Goal: Task Accomplishment & Management: Manage account settings

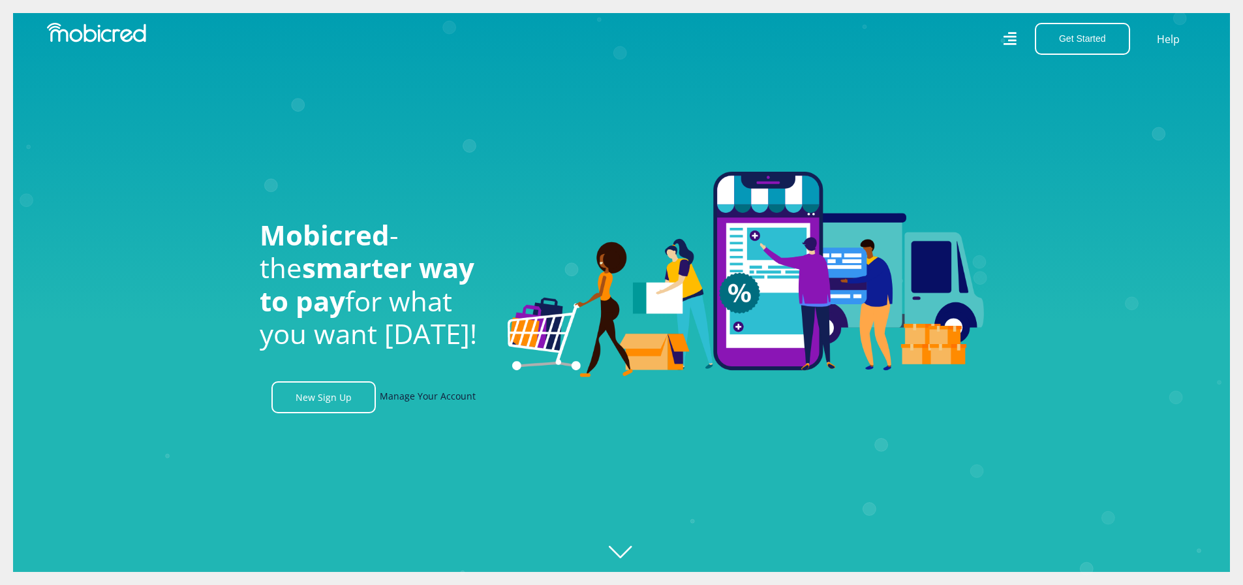
scroll to position [0, 1488]
click at [408, 398] on link "Manage Your Account" at bounding box center [428, 397] width 96 height 32
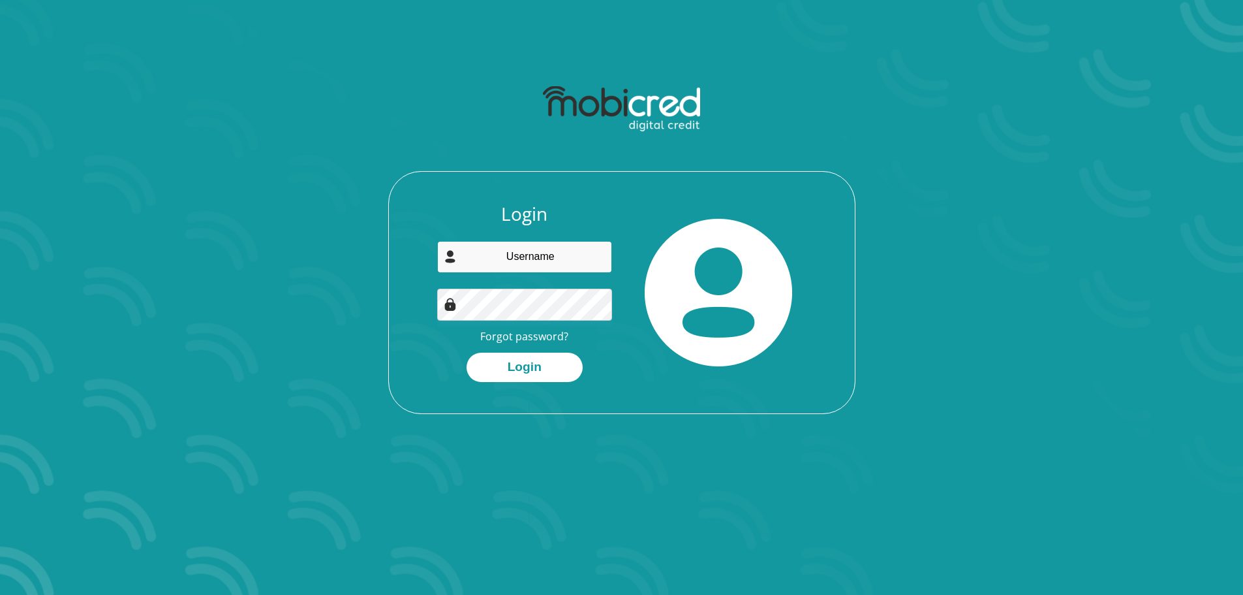
click at [557, 259] on input "email" at bounding box center [524, 257] width 175 height 32
type input "adriaangeld@gmail.com"
click at [538, 362] on button "Login" at bounding box center [525, 366] width 116 height 29
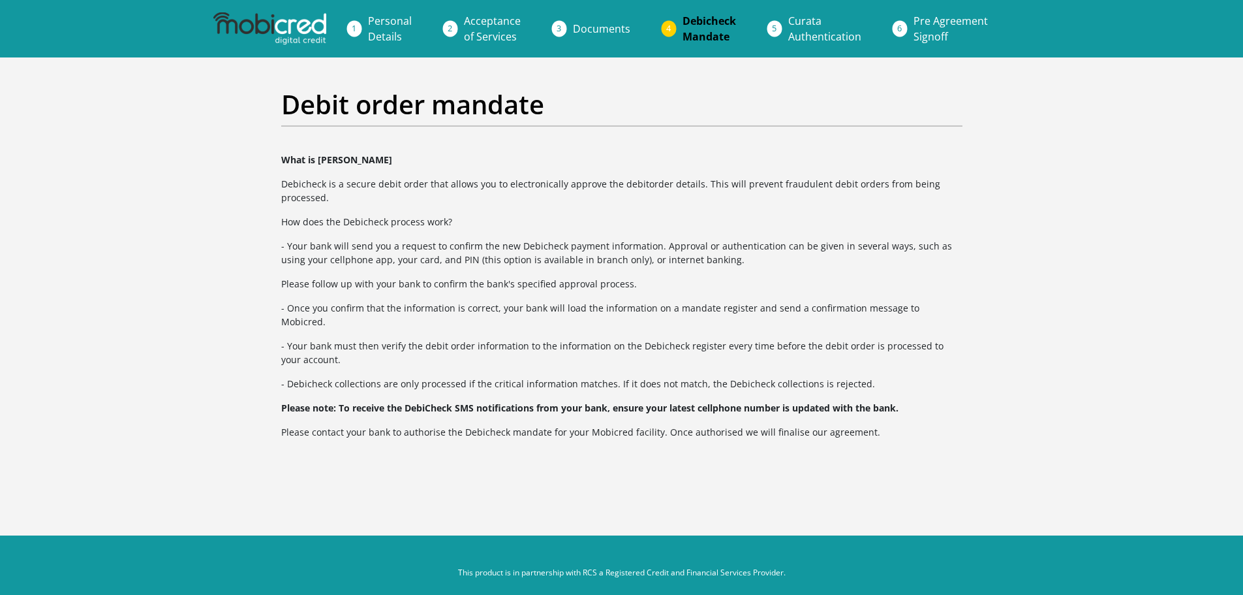
scroll to position [1, 0]
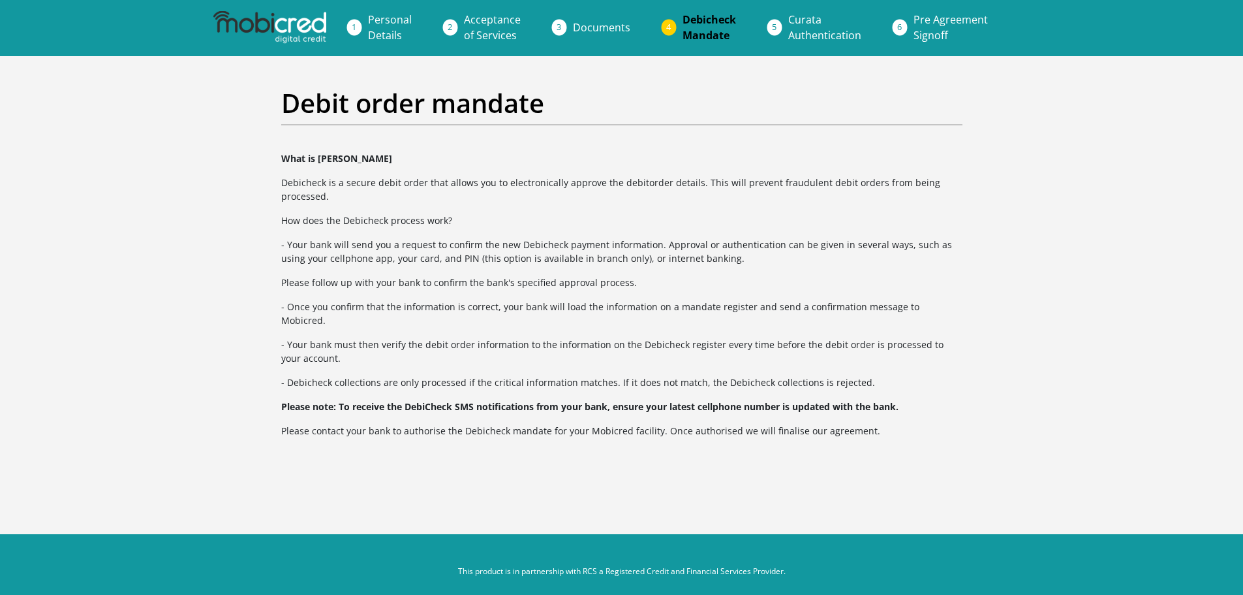
click at [546, 454] on div "Debit order mandate What is Debicheck Debicheck is a secure debit order that al…" at bounding box center [622, 279] width 744 height 446
click at [792, 33] on span "Curata Authentication" at bounding box center [824, 27] width 73 height 30
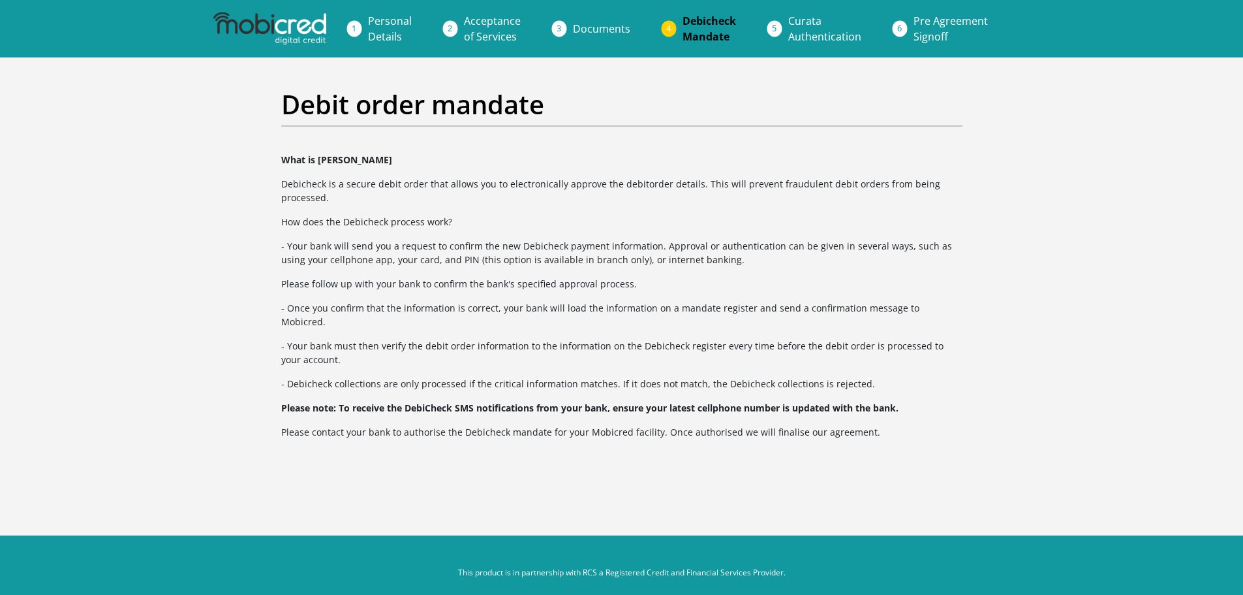
drag, startPoint x: 689, startPoint y: 38, endPoint x: 685, endPoint y: 55, distance: 18.2
click at [689, 37] on span "Debicheck Mandate" at bounding box center [710, 29] width 54 height 30
